Goal: Task Accomplishment & Management: Manage account settings

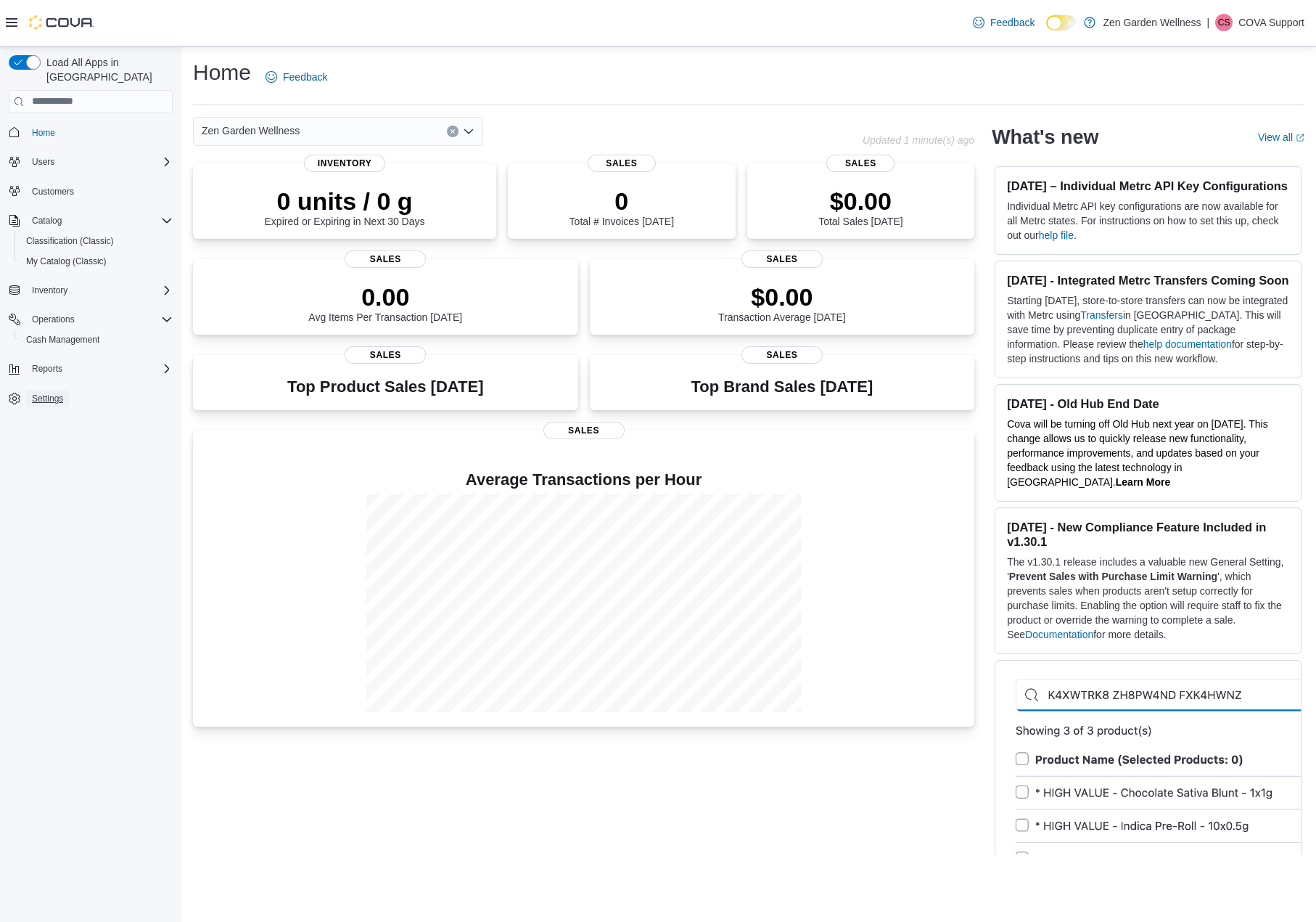
click at [68, 390] on link "Settings" at bounding box center [48, 398] width 43 height 18
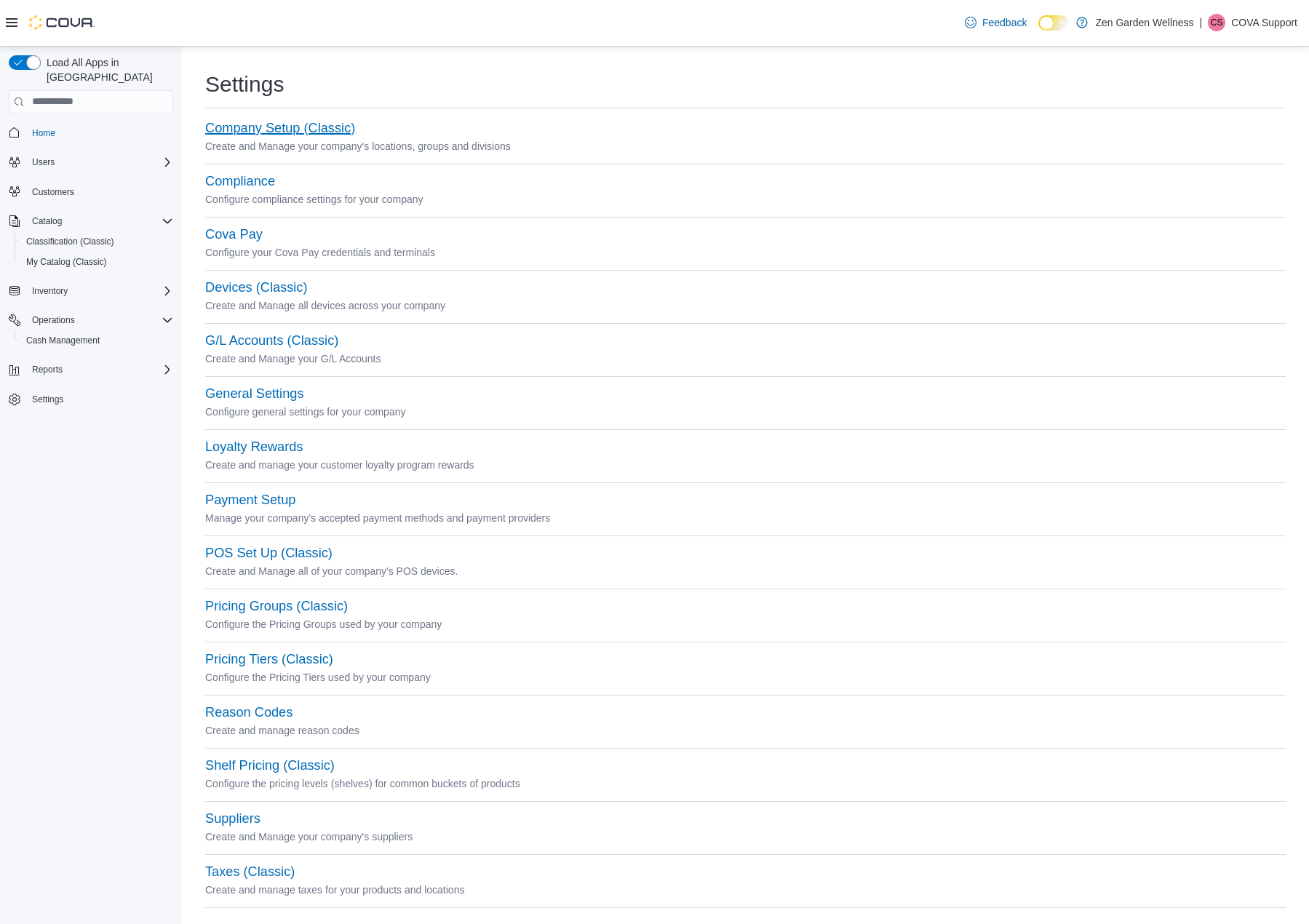
click at [286, 134] on button "Company Setup (Classic)" at bounding box center [280, 128] width 150 height 15
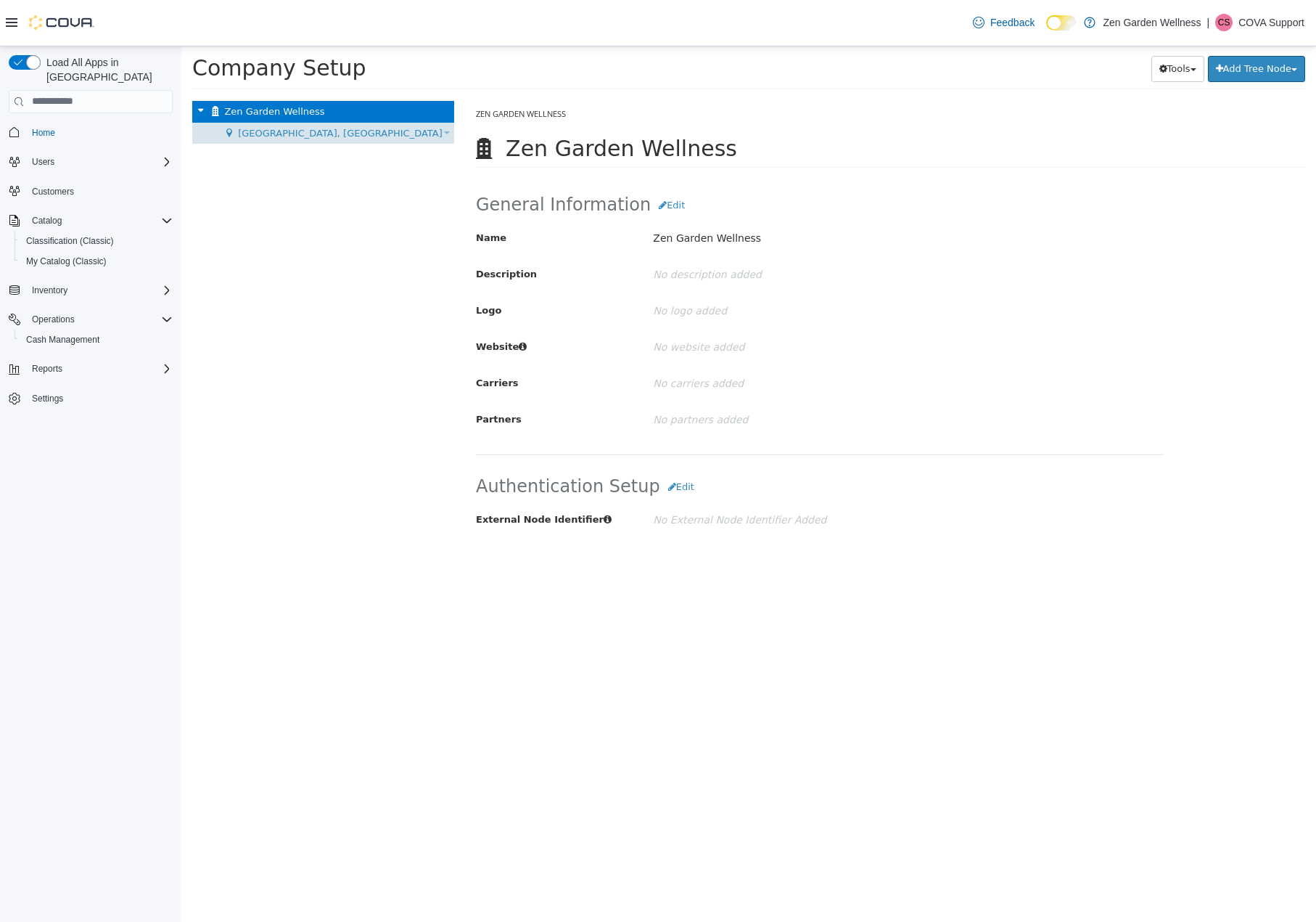
click at [241, 129] on span "Stockton, CA" at bounding box center [340, 132] width 205 height 11
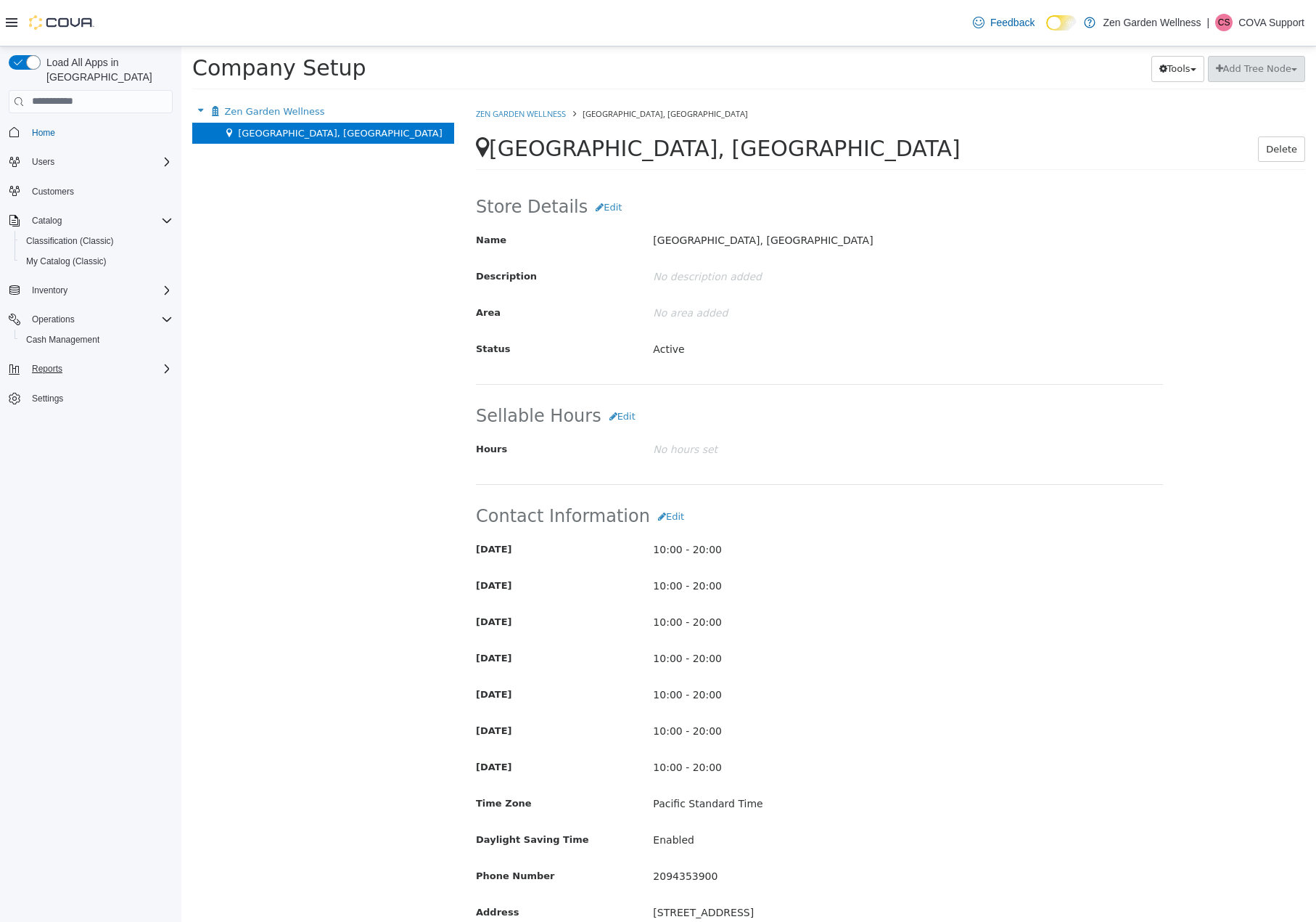
click at [68, 360] on div "Reports" at bounding box center [99, 368] width 147 height 18
click at [50, 383] on span "Dashboards" at bounding box center [55, 388] width 58 height 12
click at [45, 404] on span "Reports" at bounding box center [41, 409] width 31 height 12
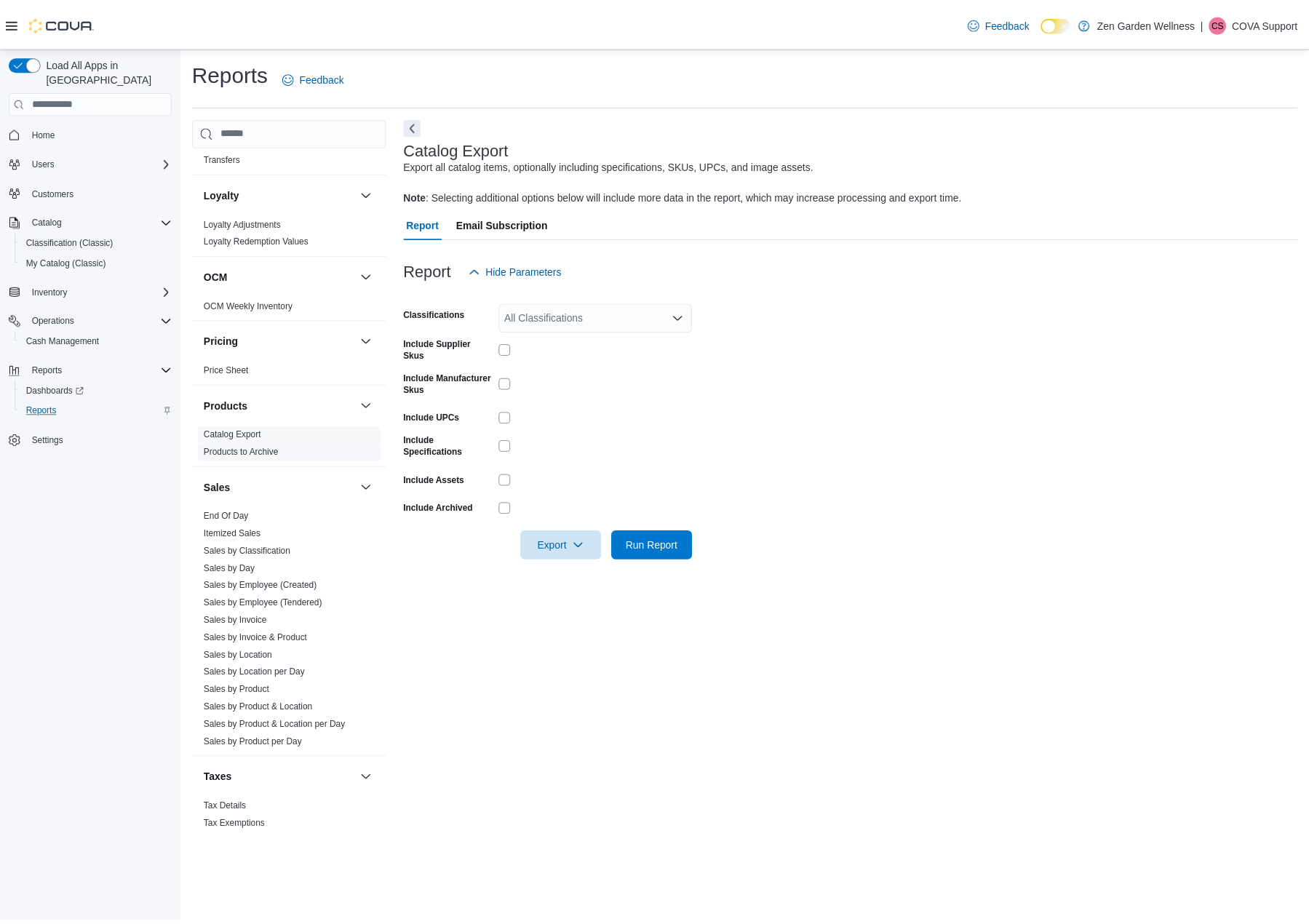
scroll to position [410, 0]
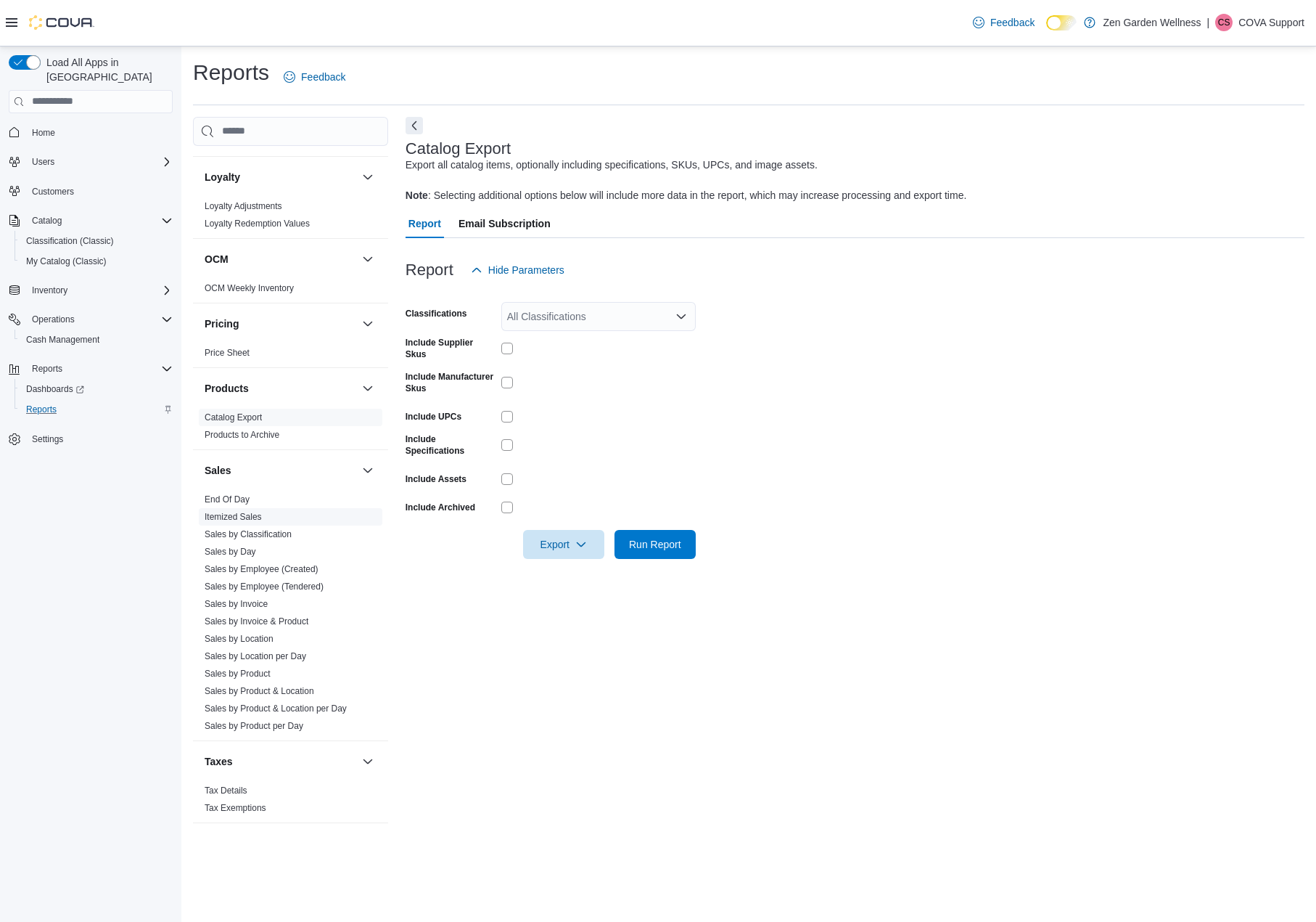
click at [246, 514] on link "Itemized Sales" at bounding box center [233, 517] width 58 height 10
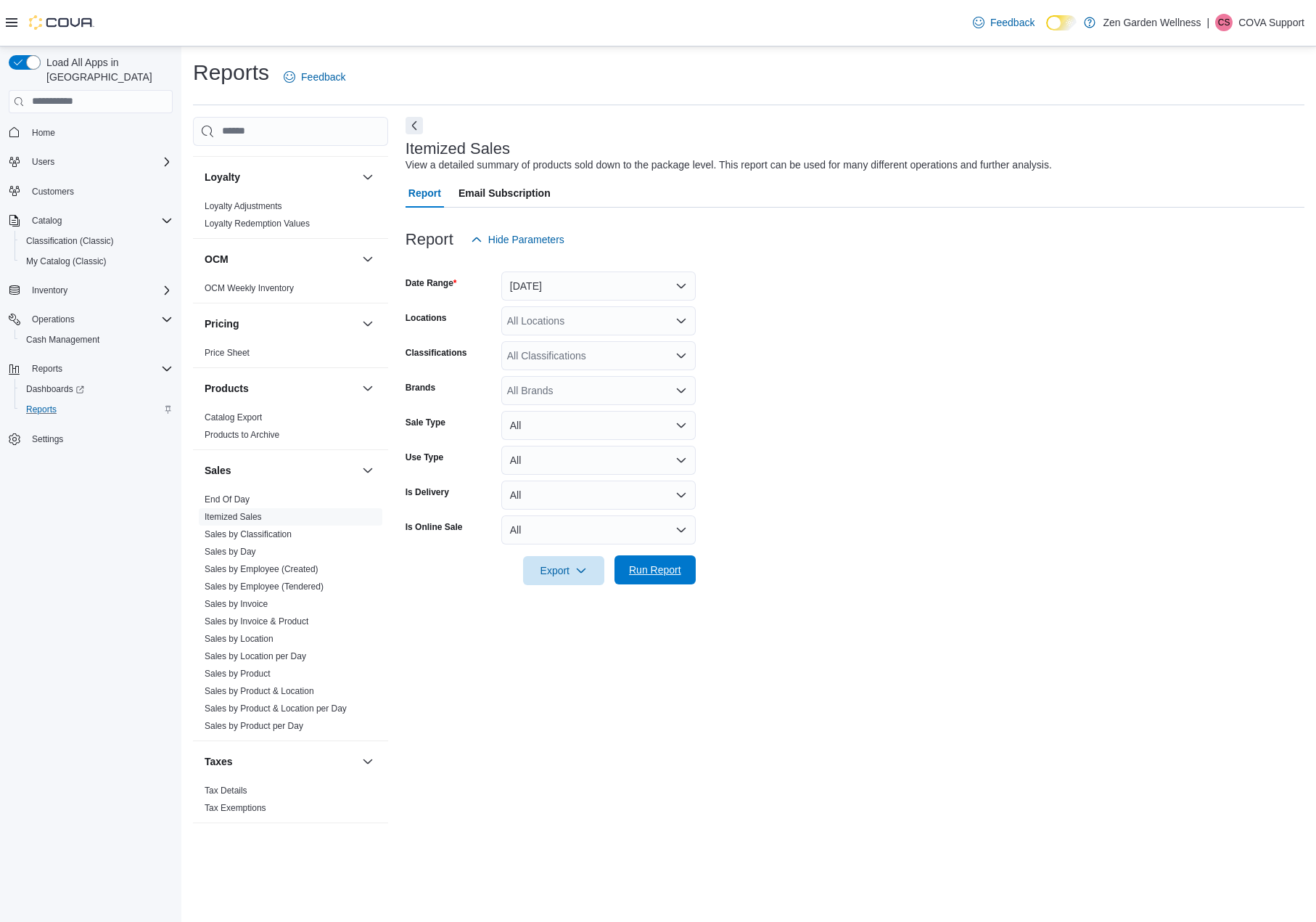
click at [660, 573] on span "Run Report" at bounding box center [655, 570] width 52 height 15
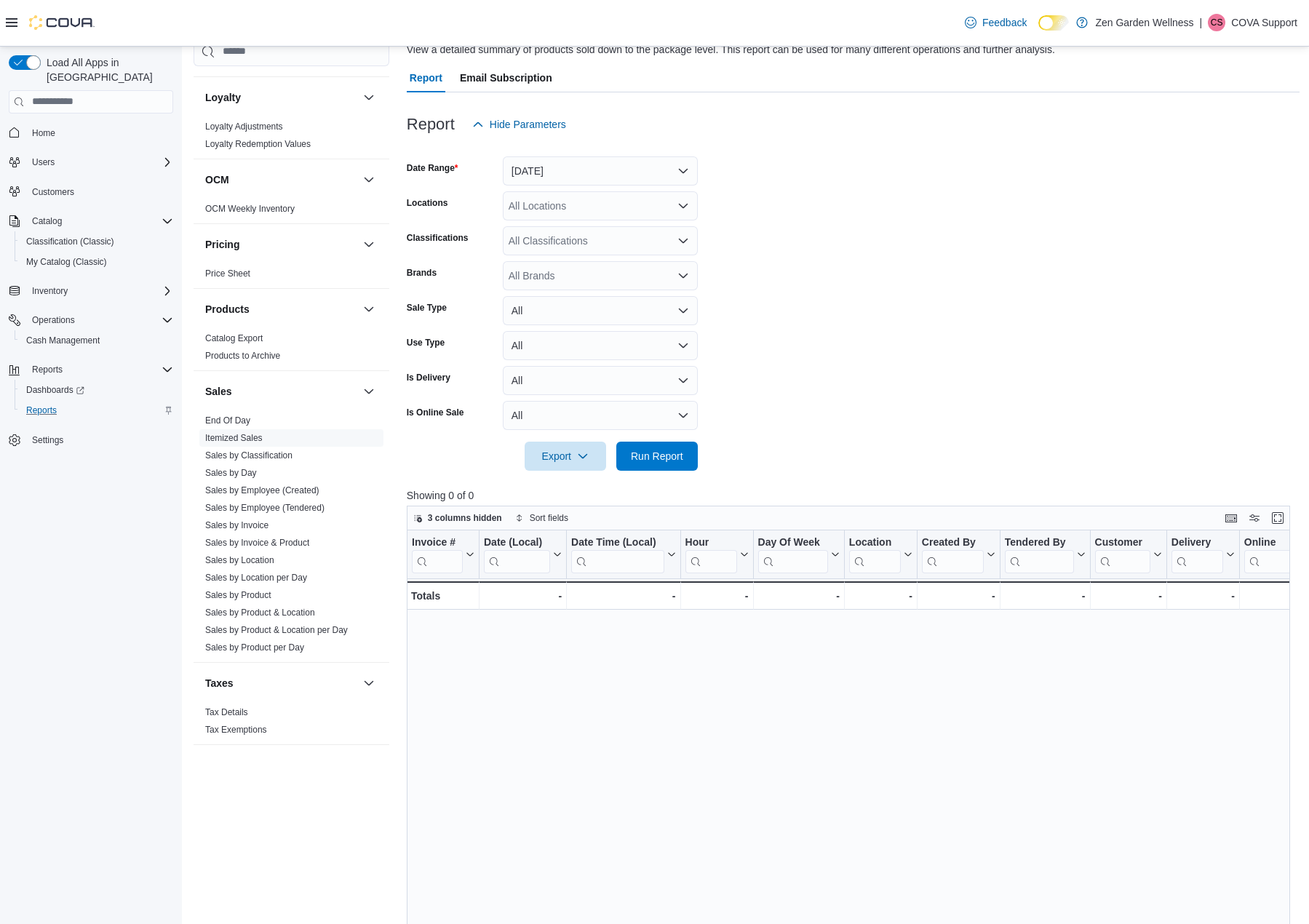
scroll to position [73, 0]
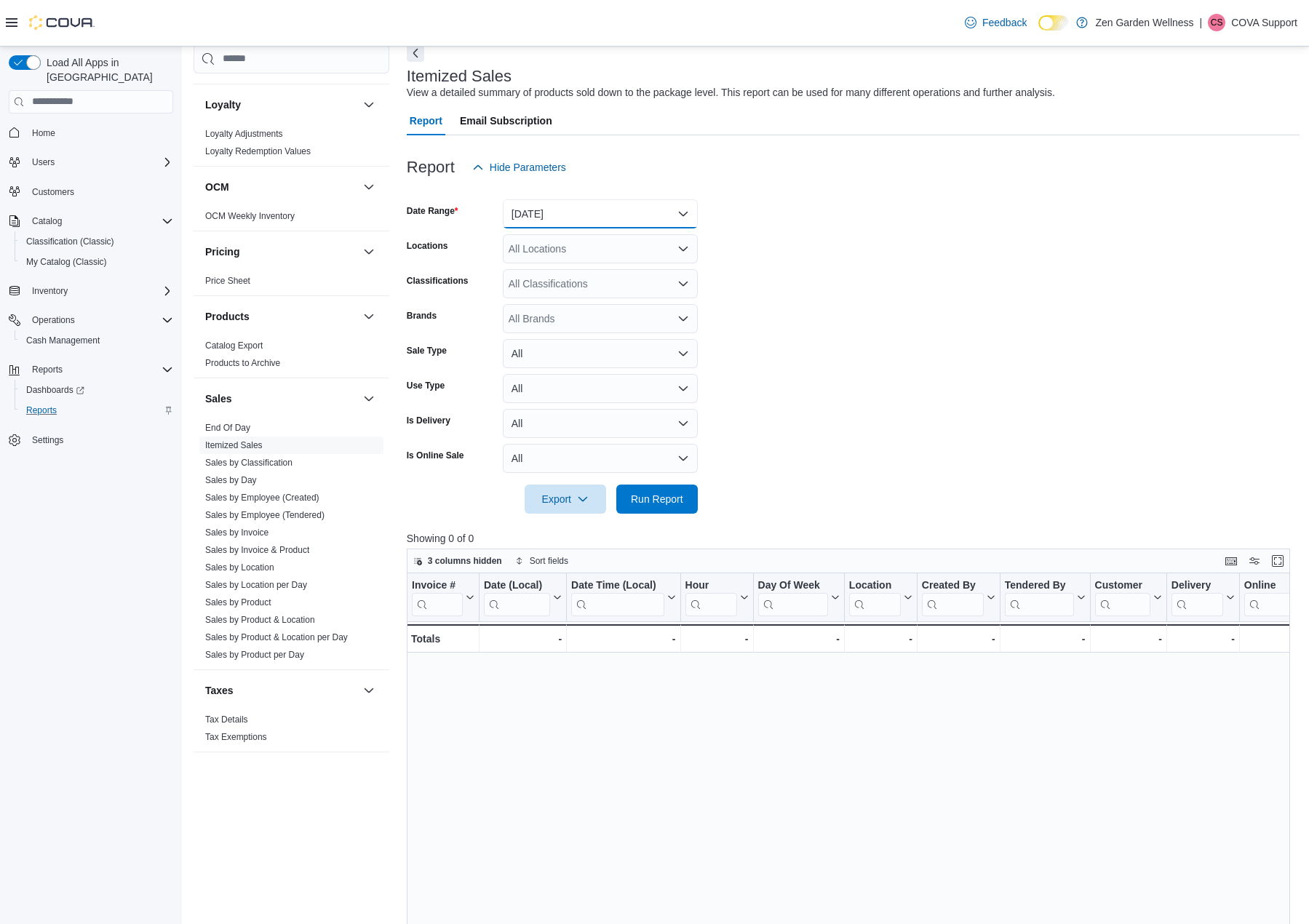
click at [579, 215] on button "Yesterday" at bounding box center [599, 214] width 195 height 29
click at [559, 331] on span "Last 7 Days" at bounding box center [609, 330] width 166 height 18
click at [666, 503] on span "Run Report" at bounding box center [657, 498] width 52 height 15
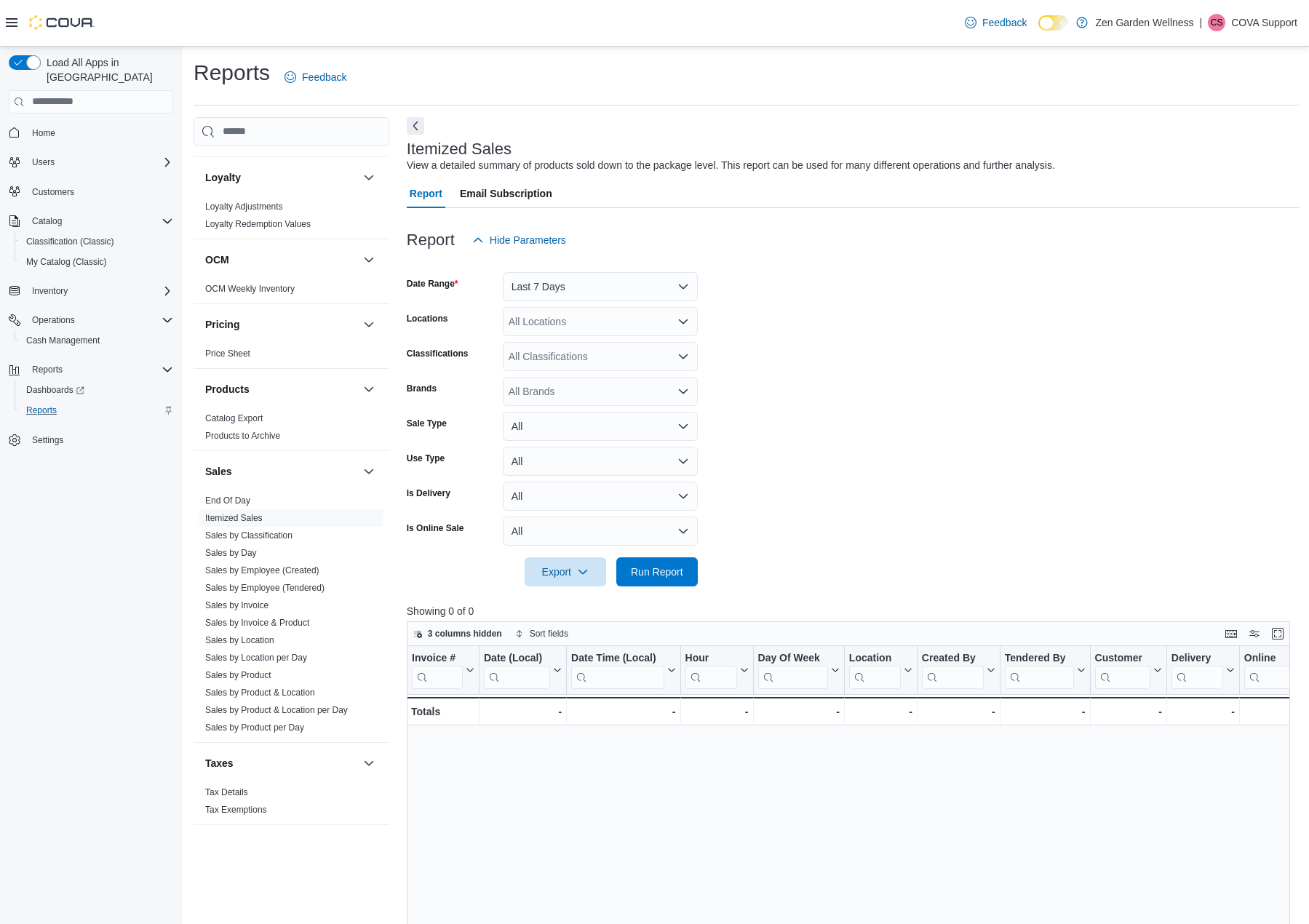
click at [1234, 19] on p "COVA Support" at bounding box center [1264, 22] width 66 height 18
click at [1187, 150] on span "Sign Out" at bounding box center [1203, 148] width 39 height 15
